Goal: Task Accomplishment & Management: Complete application form

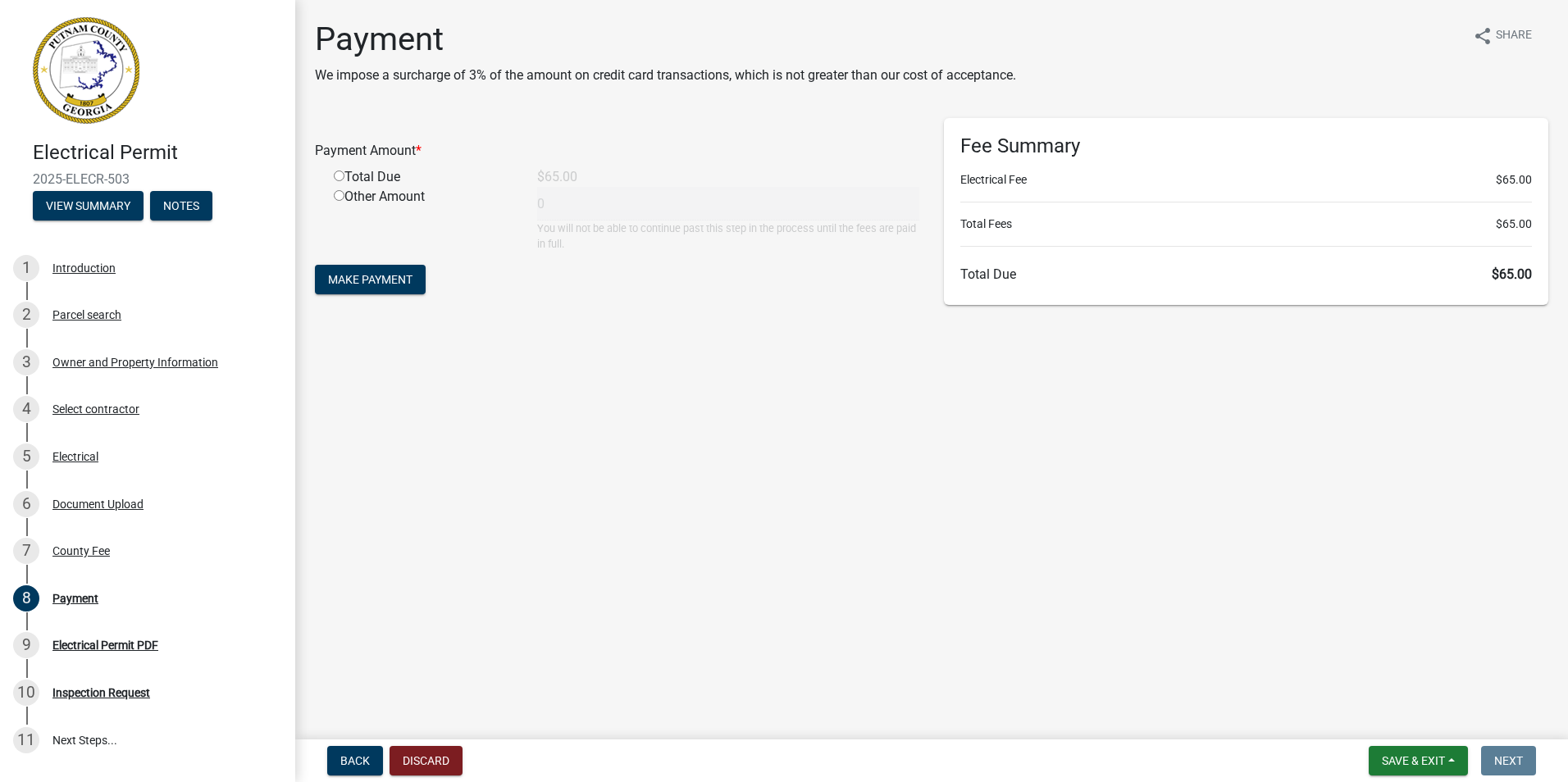
click at [340, 176] on input "radio" at bounding box center [338, 175] width 11 height 11
radio input "true"
type input "65"
click at [397, 275] on span "Make Payment" at bounding box center [369, 279] width 84 height 14
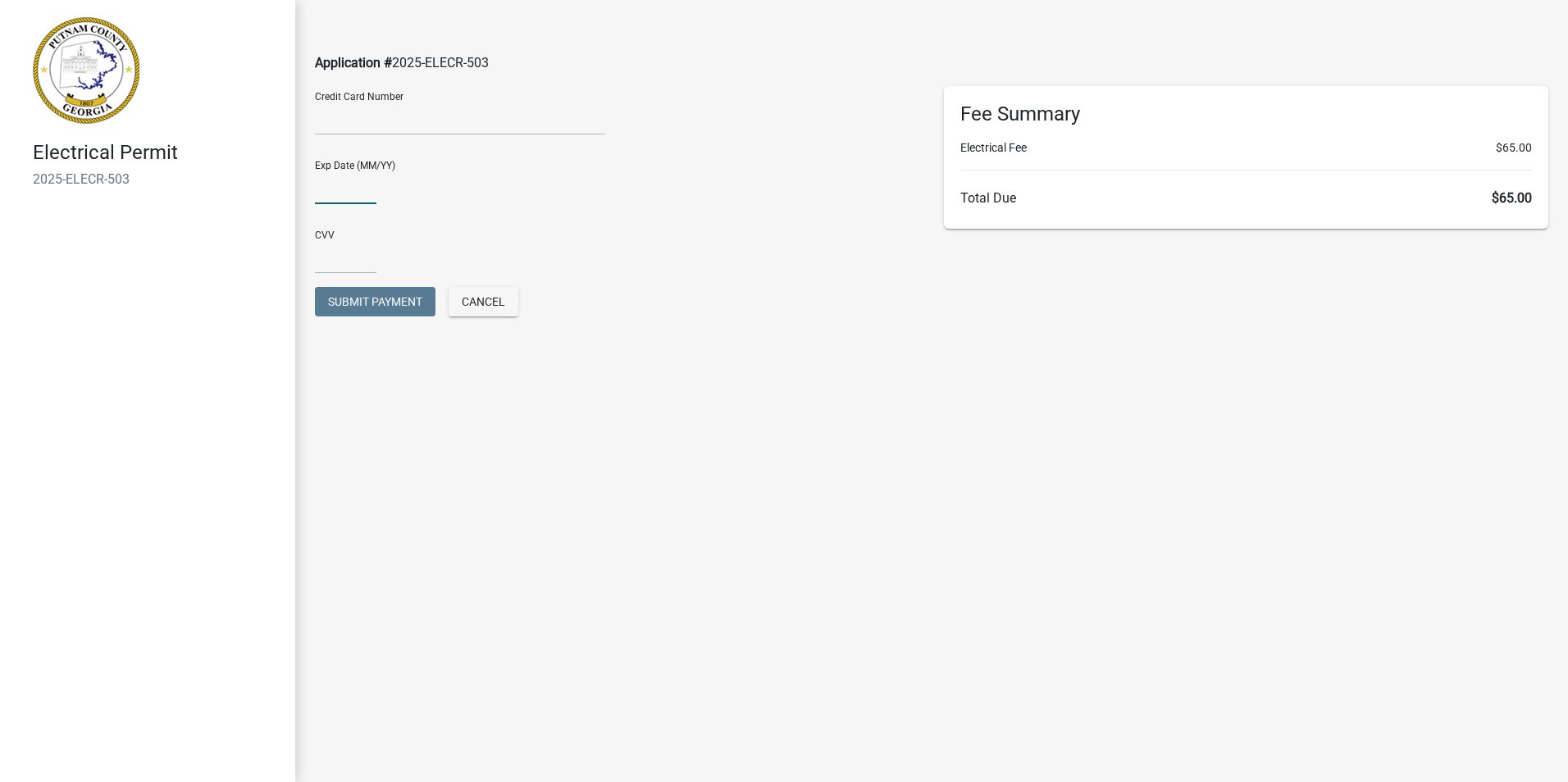
click at [327, 188] on input "text" at bounding box center [346, 187] width 62 height 34
click at [327, 188] on input "0528" at bounding box center [346, 187] width 62 height 34
type input "05/28"
click at [337, 250] on input "text" at bounding box center [346, 257] width 62 height 34
type input "923"
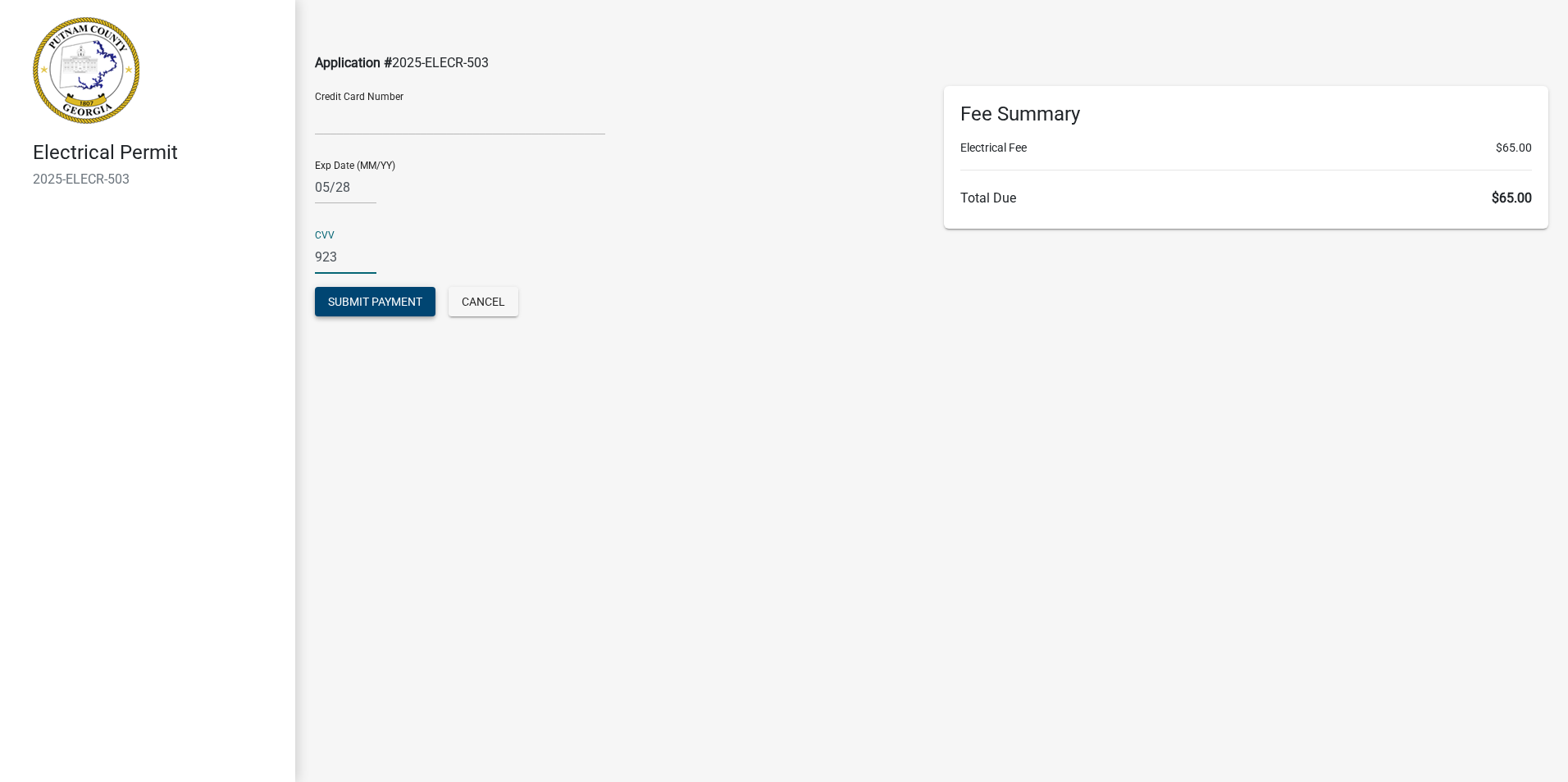
click at [387, 297] on span "Submit Payment" at bounding box center [375, 302] width 95 height 14
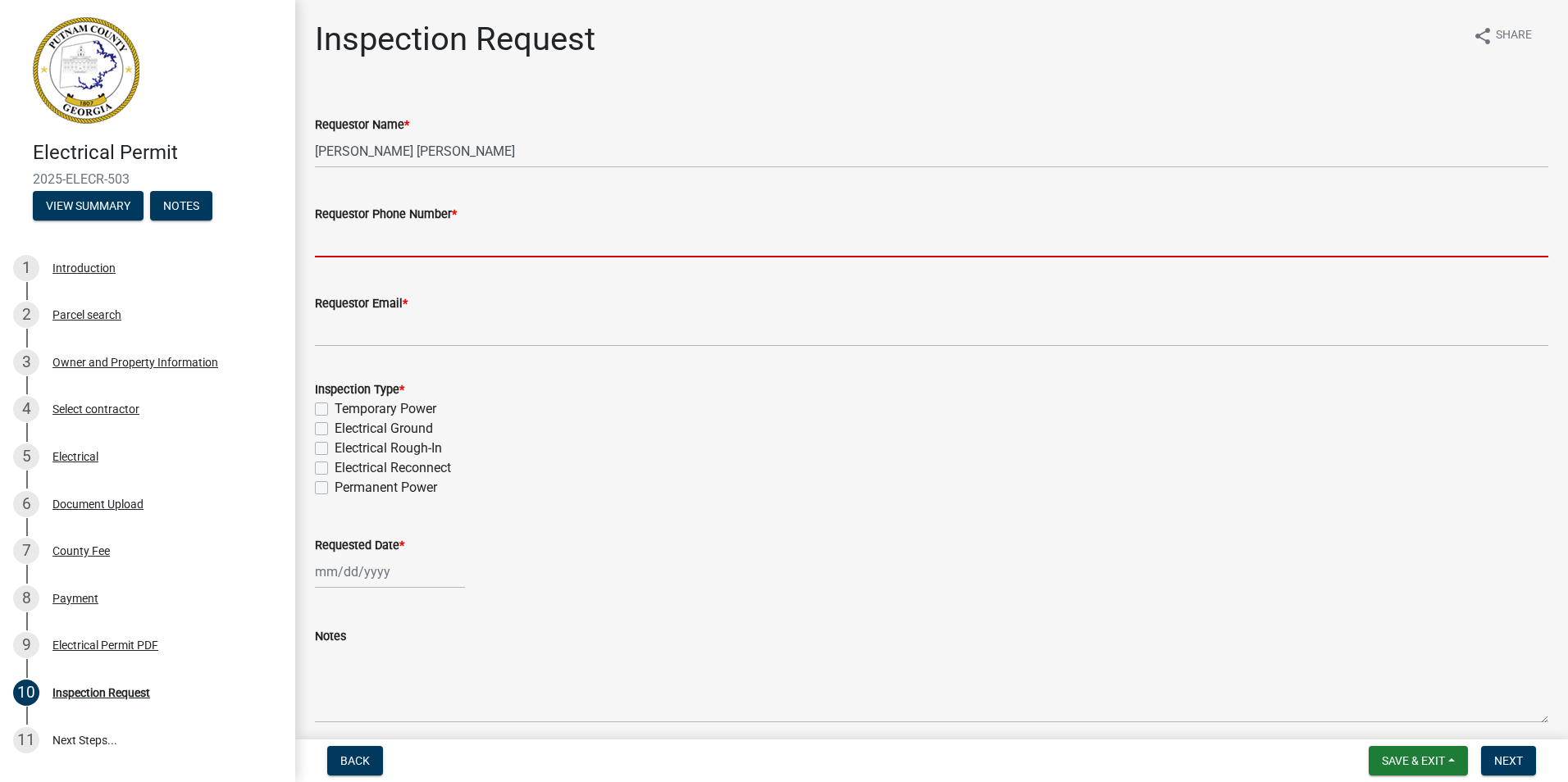
click at [433, 235] on input "Requestor Phone Number *" at bounding box center [932, 241] width 1234 height 34
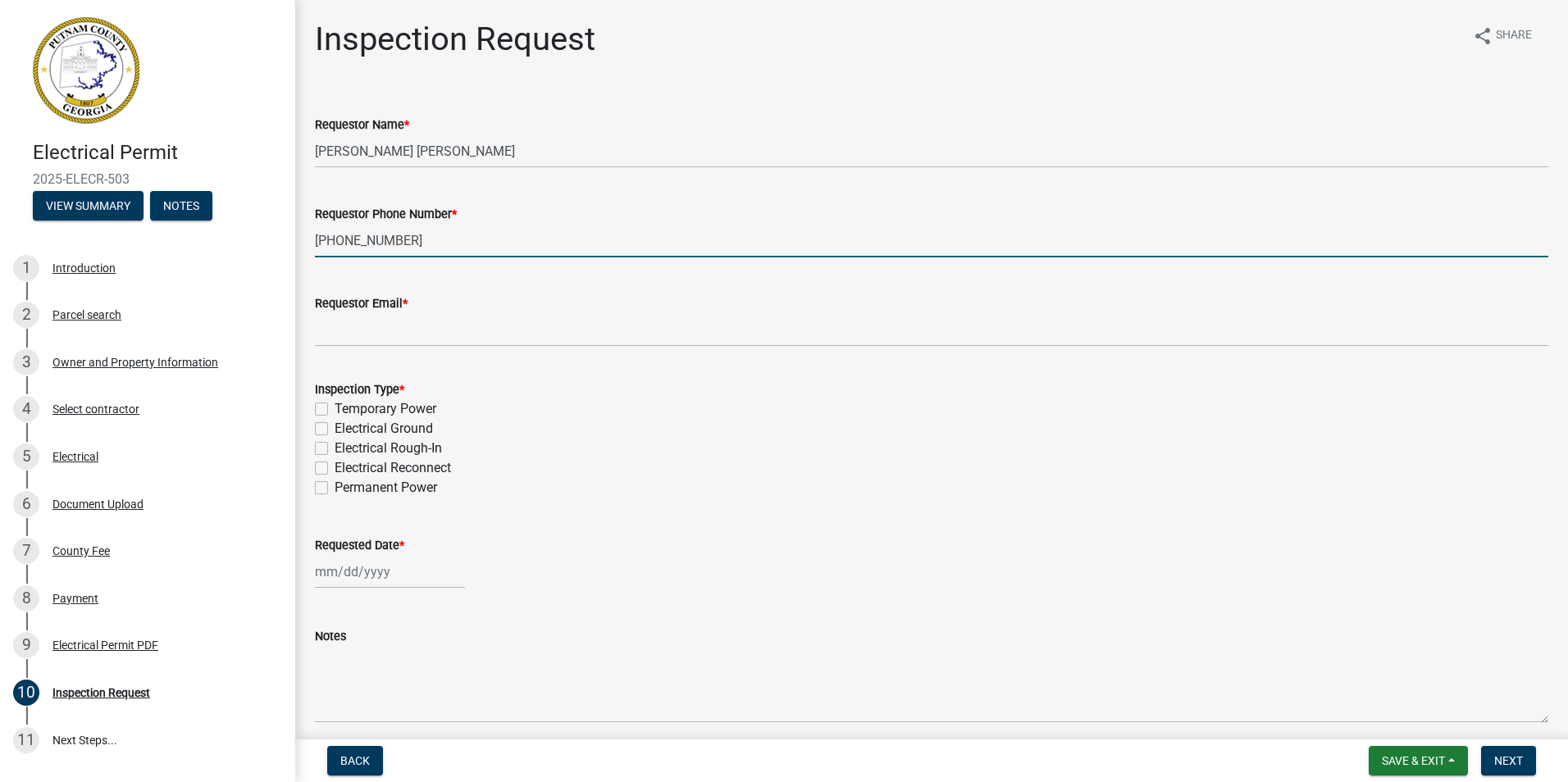
type input "[PHONE_NUMBER]"
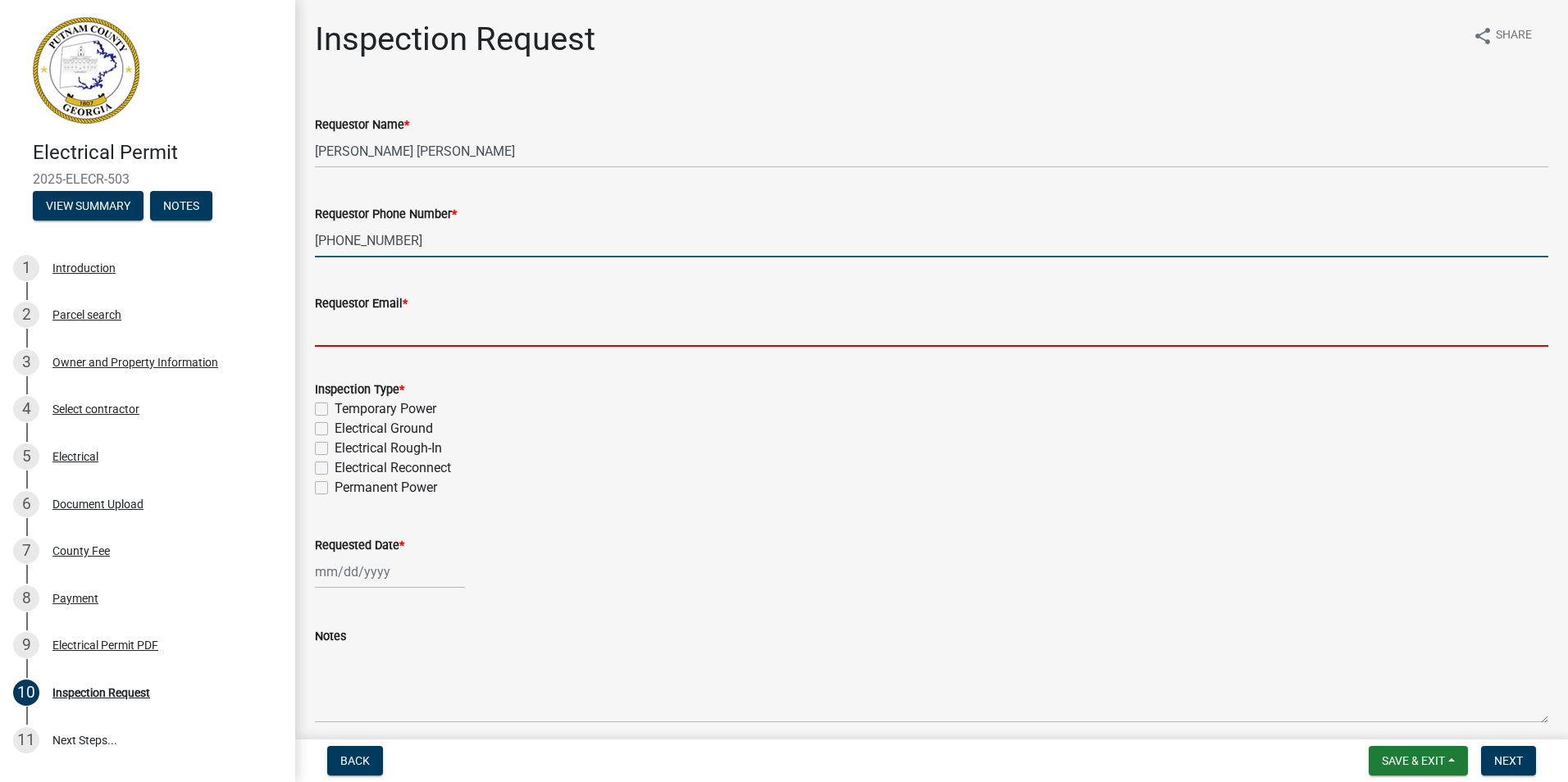
drag, startPoint x: 389, startPoint y: 329, endPoint x: 381, endPoint y: 308, distance: 22.5
click at [389, 329] on input "Requestor Email *" at bounding box center [932, 330] width 1234 height 34
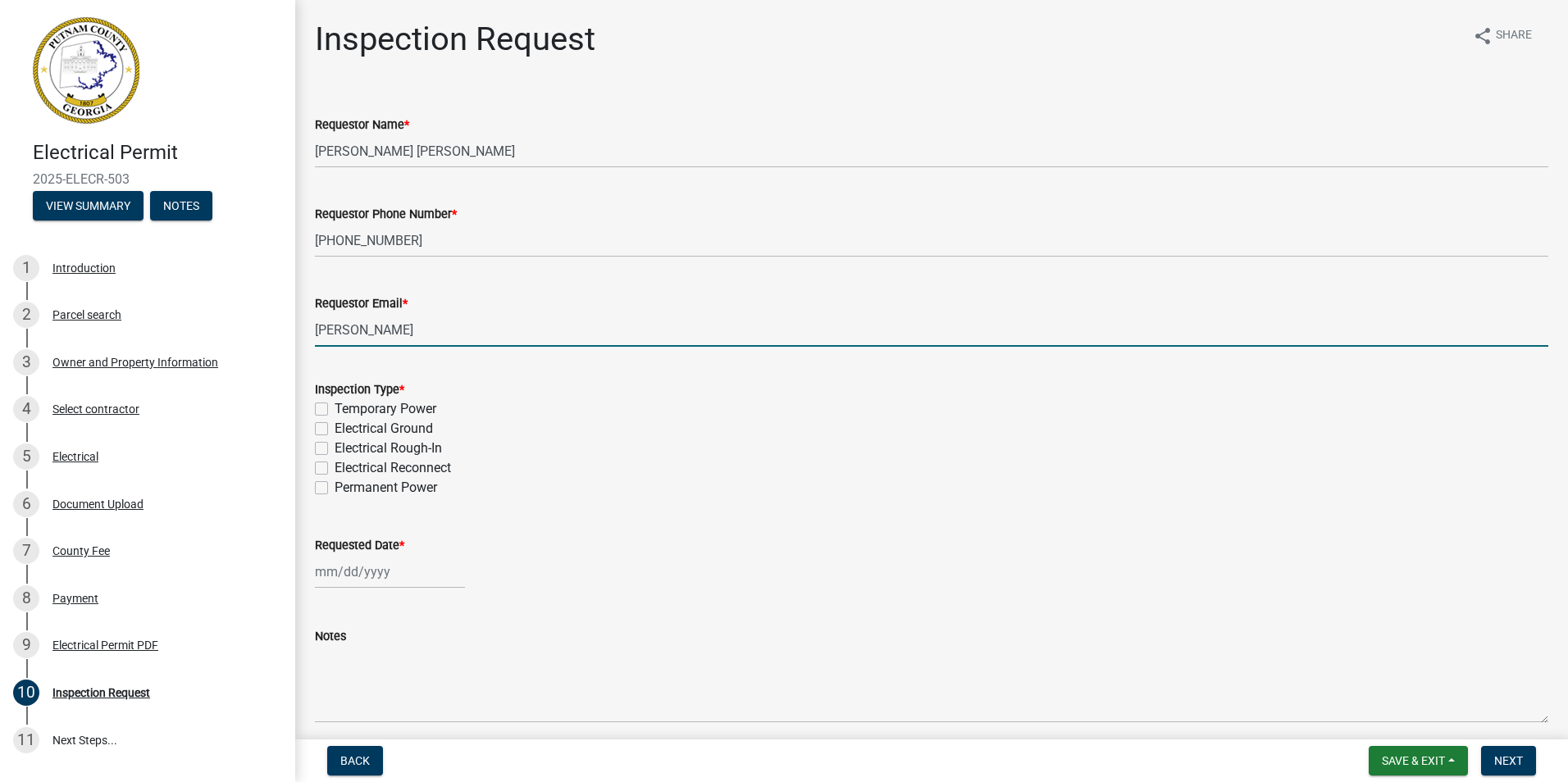
type input "[PERSON_NAME][EMAIL_ADDRESS][DOMAIN_NAME]"
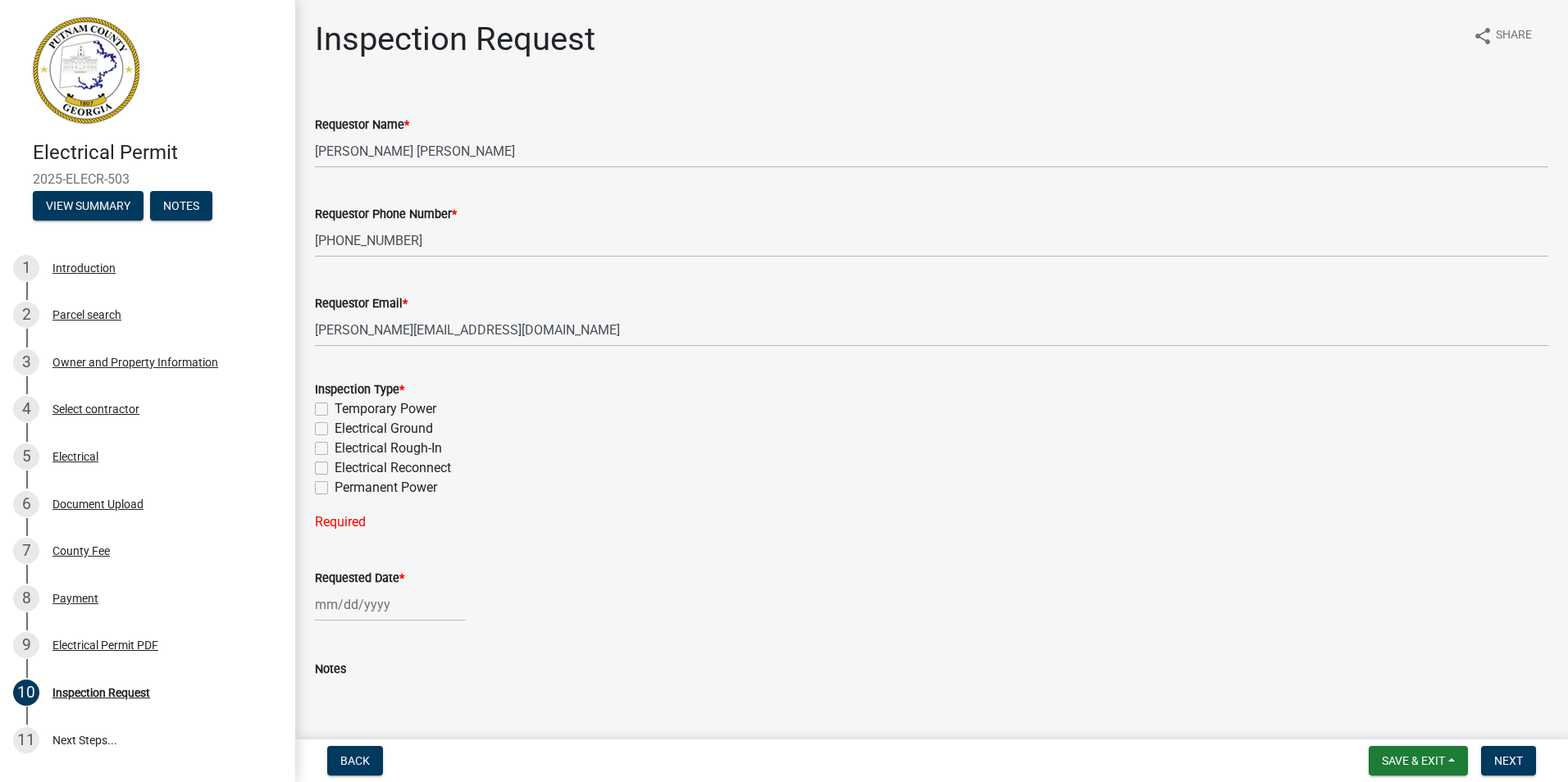
click at [334, 493] on label "Permanent Power" at bounding box center [386, 488] width 102 height 19
click at [334, 489] on input "Permanent Power" at bounding box center [339, 483] width 11 height 11
checkbox input "true"
checkbox input "false"
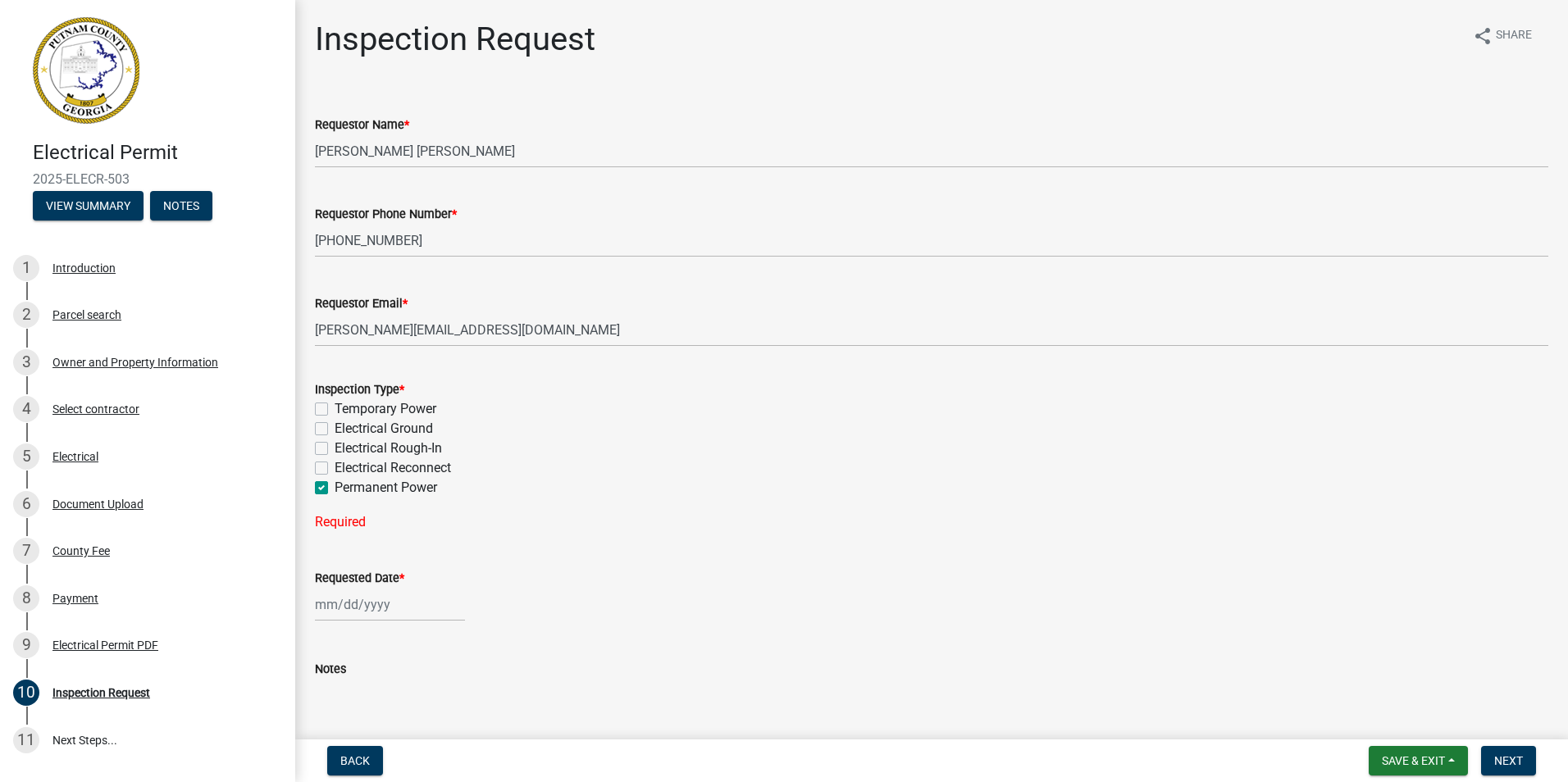
checkbox input "false"
checkbox input "true"
select select "9"
select select "2025"
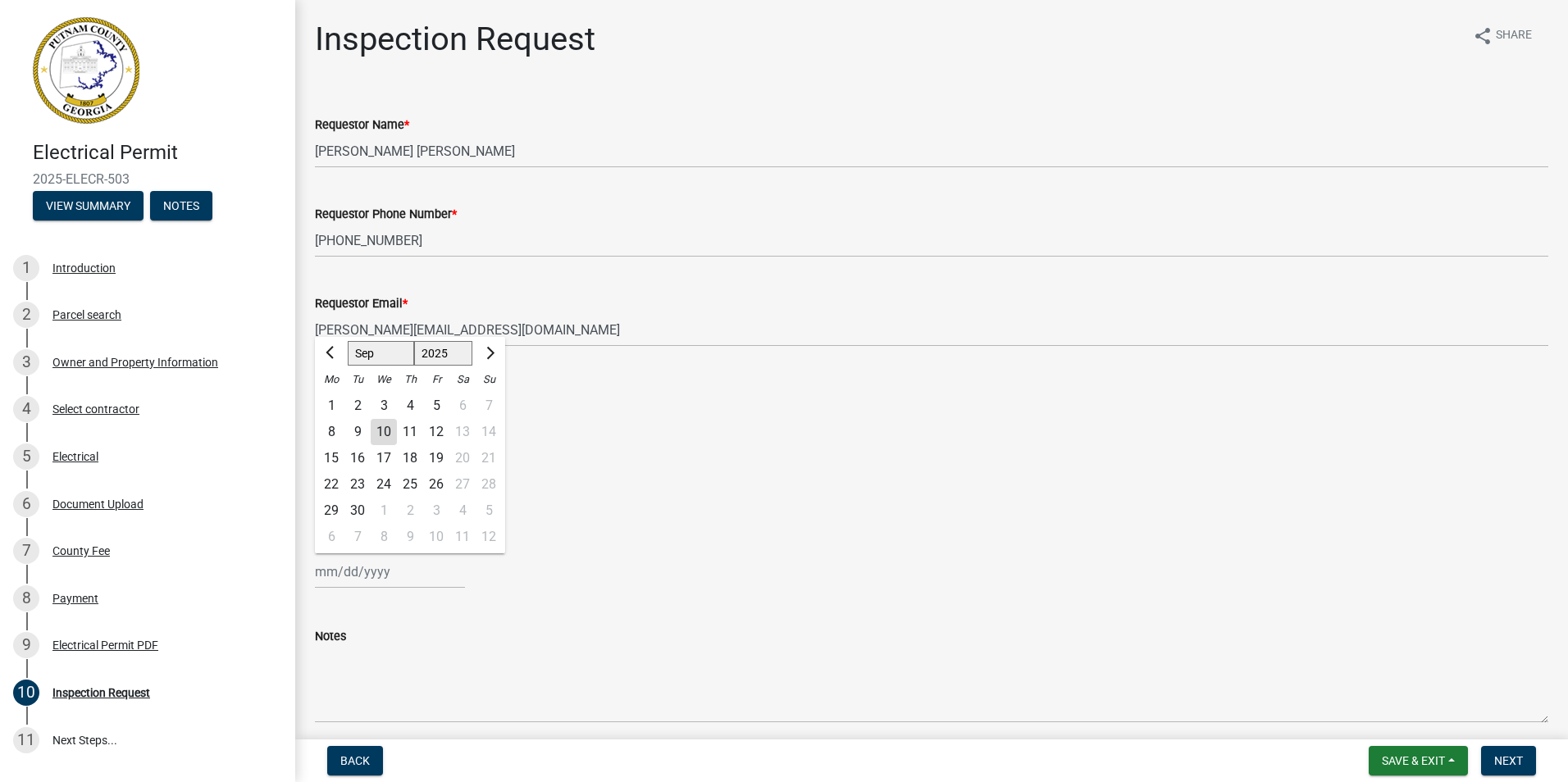
click at [366, 567] on div "Jan Feb Mar Apr May Jun Jul Aug Sep Oct Nov Dec 1525 1526 1527 1528 1529 1530 1…" at bounding box center [390, 571] width 150 height 34
click at [376, 429] on div "10" at bounding box center [383, 431] width 26 height 26
type input "09/10/2025"
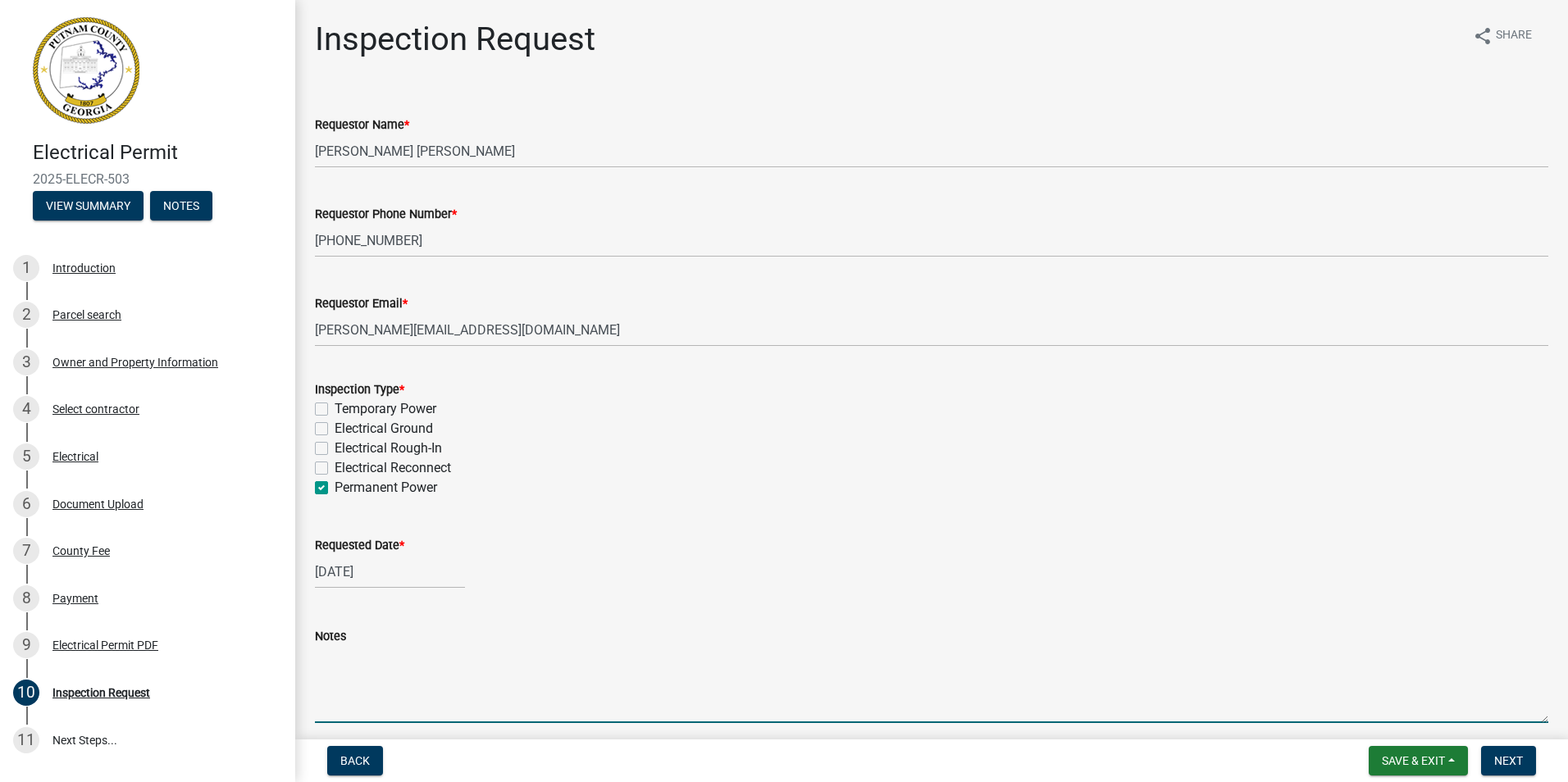
click at [416, 673] on textarea "Notes" at bounding box center [932, 684] width 1234 height 77
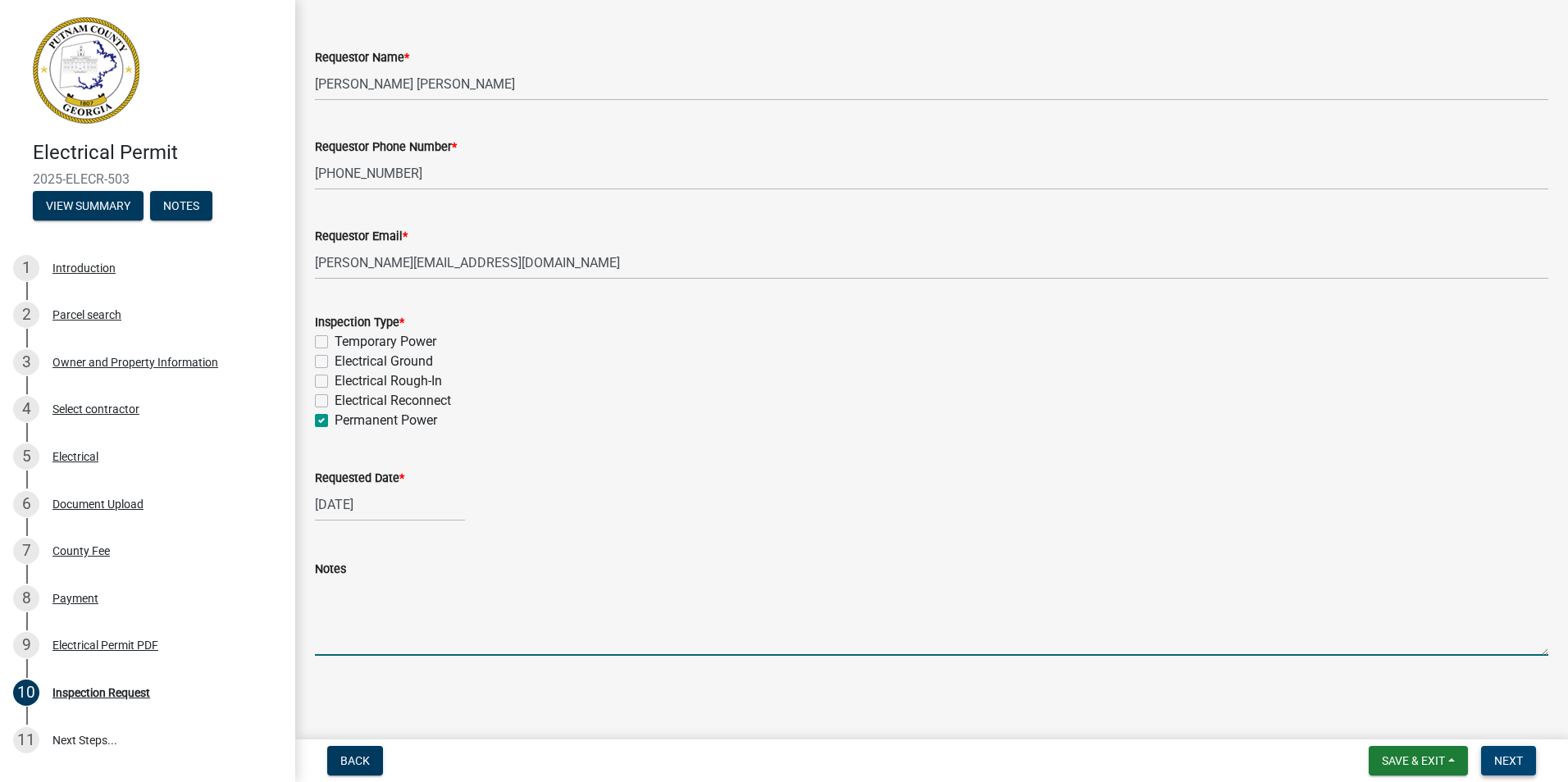
click at [1519, 761] on span "Next" at bounding box center [1508, 761] width 29 height 14
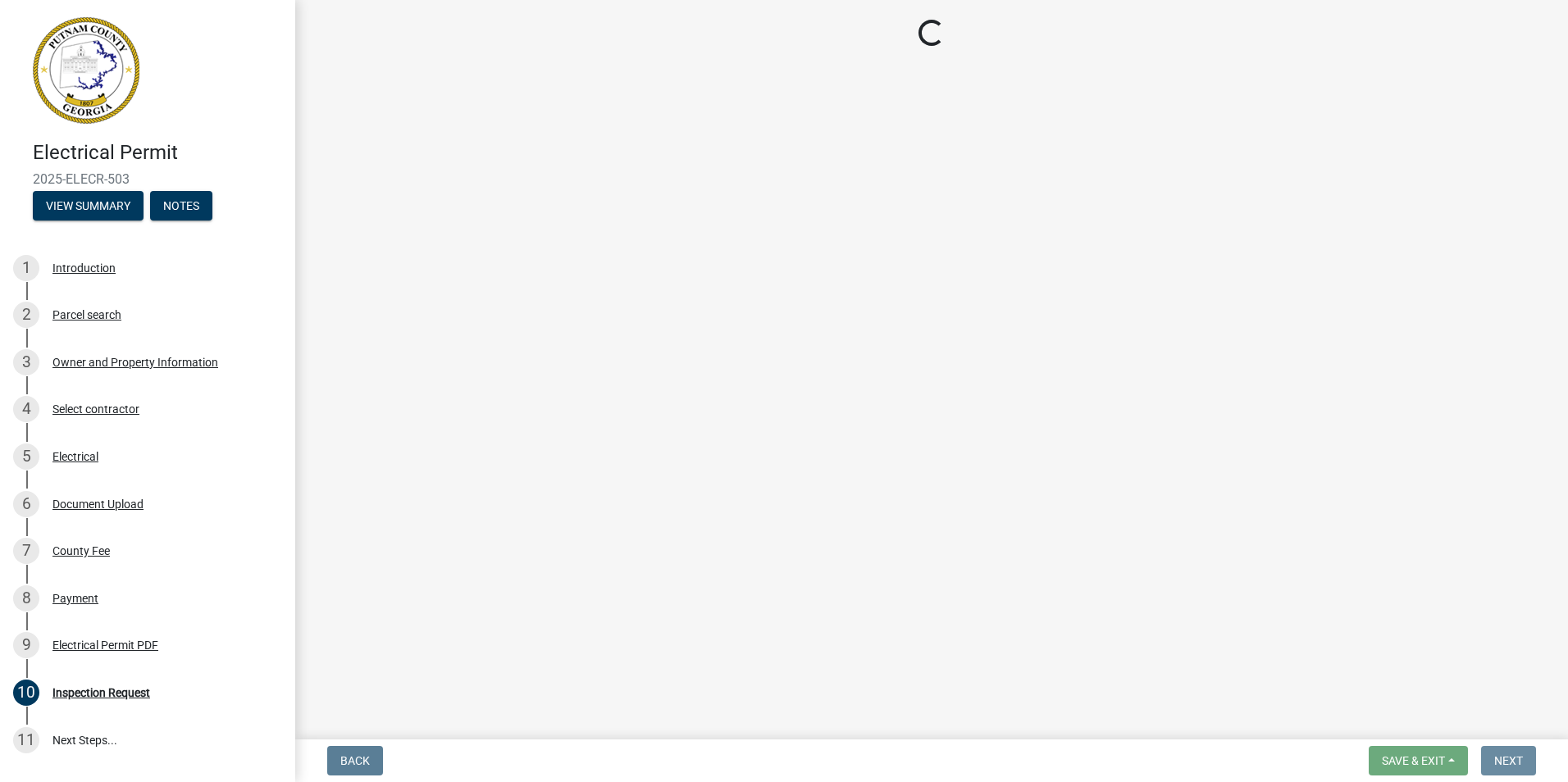
scroll to position [0, 0]
